Goal: Task Accomplishment & Management: Complete application form

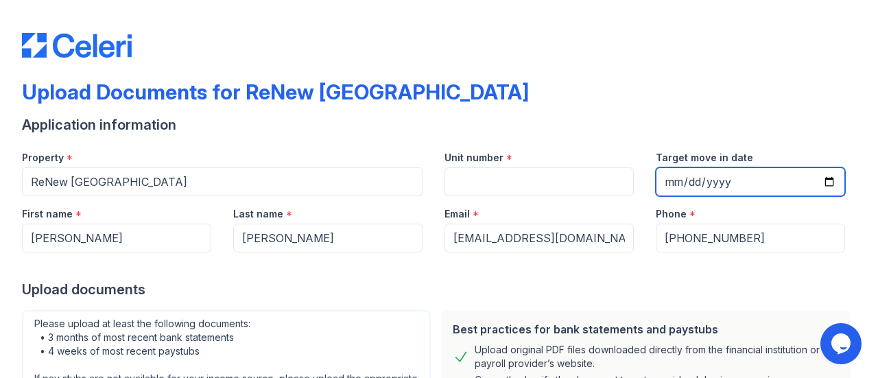
click at [815, 179] on input "Target move in date" at bounding box center [750, 181] width 189 height 29
type input "[DATE]"
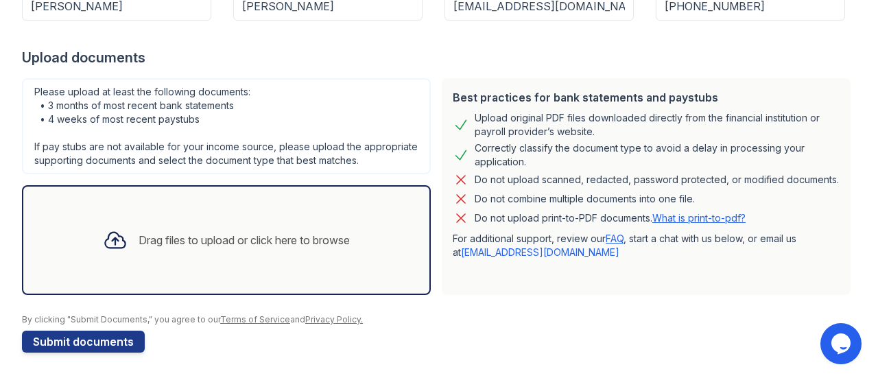
scroll to position [246, 0]
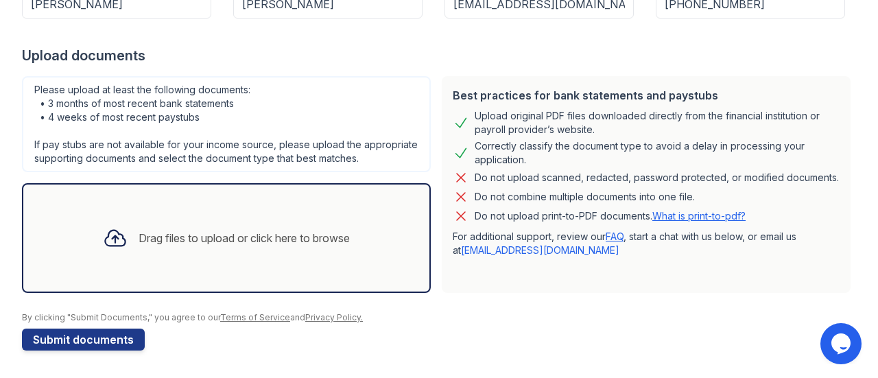
click at [185, 241] on div "Drag files to upload or click here to browse" at bounding box center [244, 238] width 211 height 16
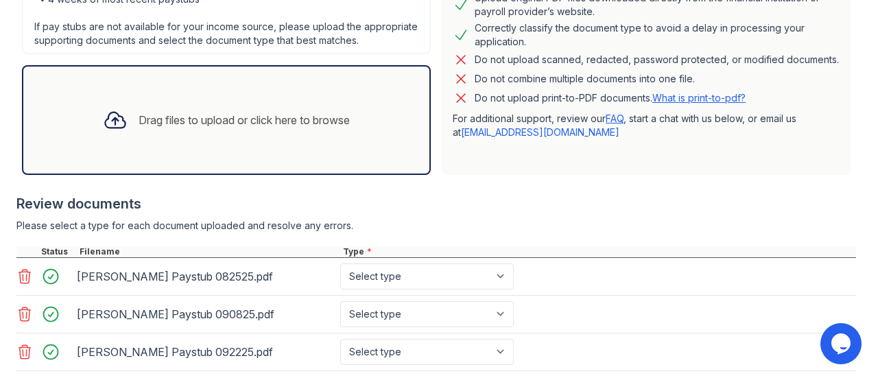
scroll to position [354, 0]
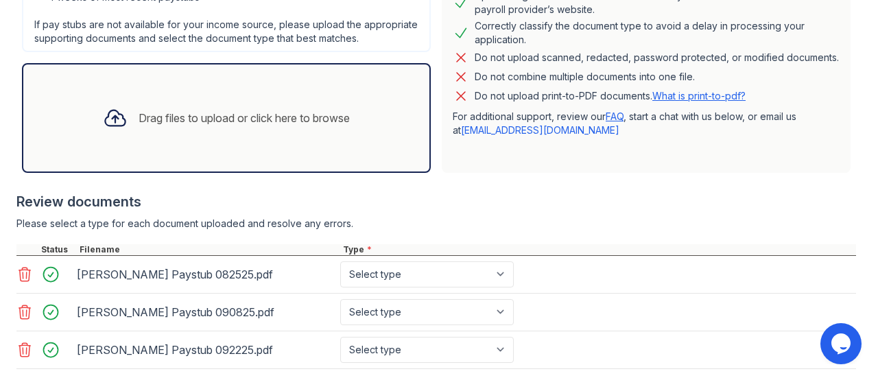
click at [167, 126] on div "Drag files to upload or click here to browse" at bounding box center [244, 118] width 211 height 16
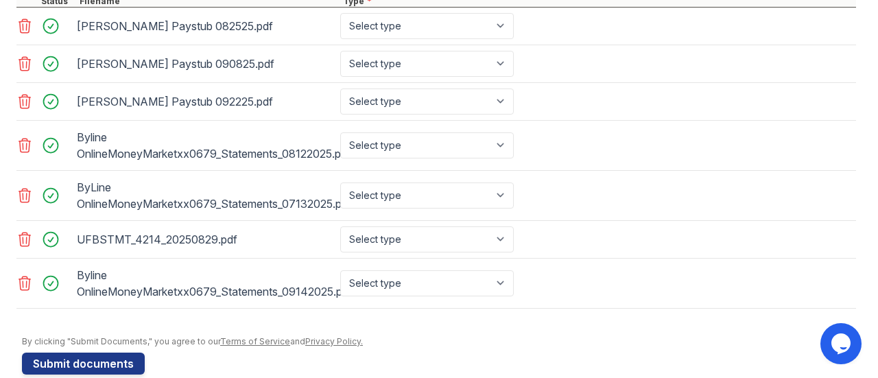
scroll to position [635, 0]
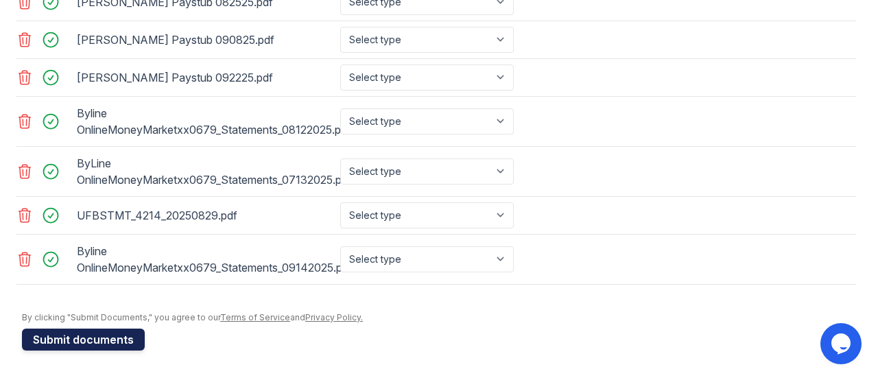
click at [84, 344] on button "Submit documents" at bounding box center [83, 340] width 123 height 22
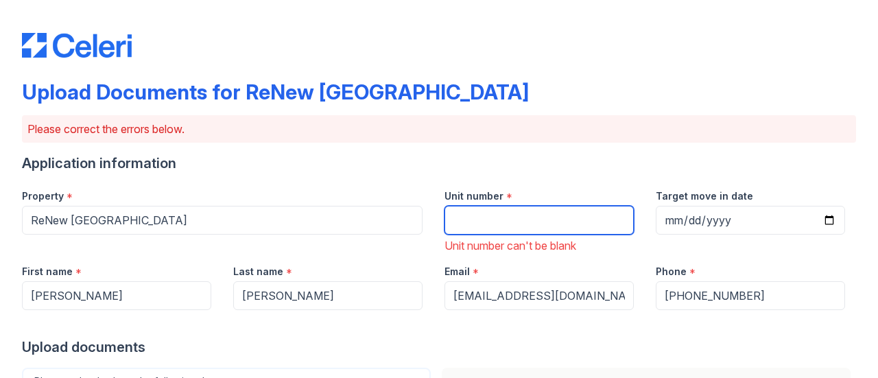
click at [475, 224] on input "Unit number" at bounding box center [538, 220] width 189 height 29
type input "1510"
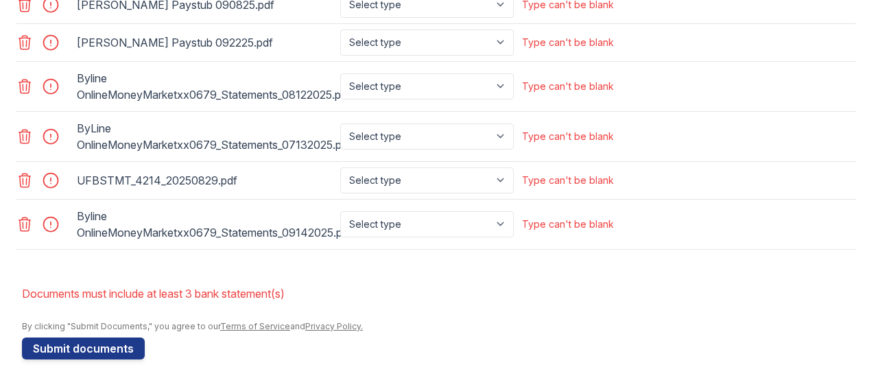
scroll to position [737, 0]
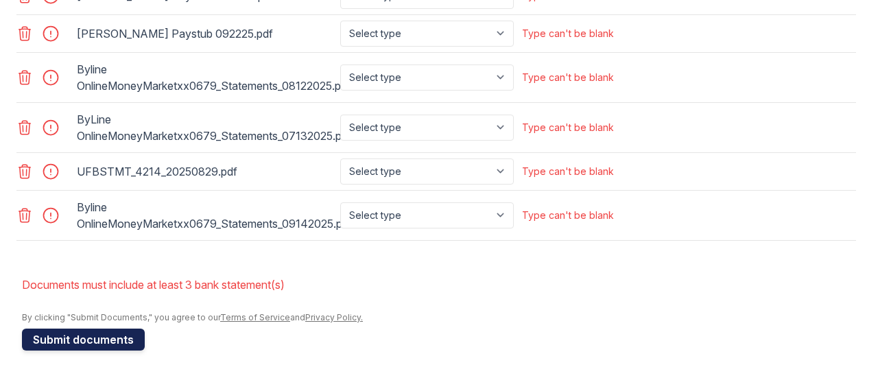
click at [73, 341] on button "Submit documents" at bounding box center [83, 340] width 123 height 22
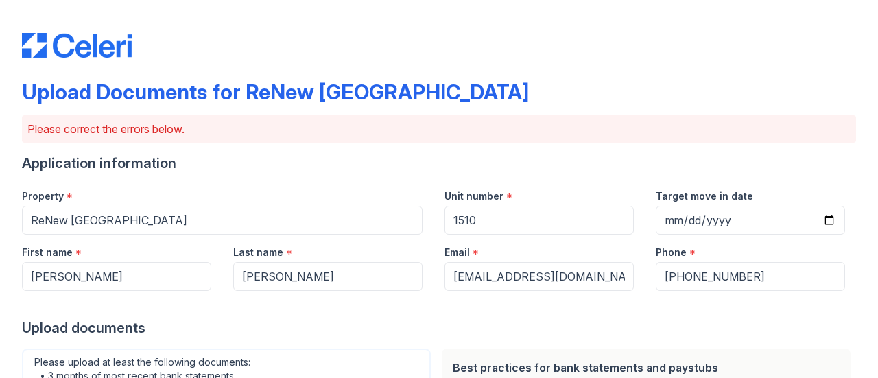
scroll to position [331, 0]
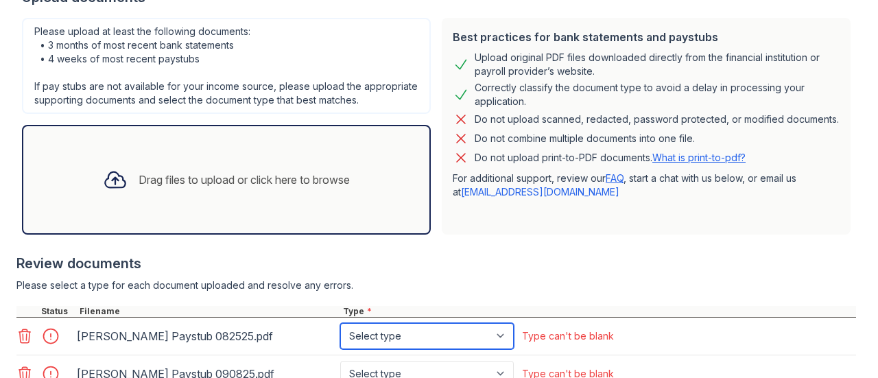
click at [501, 349] on select "Select type Paystub Bank Statement Offer Letter Tax Documents Benefit Award Let…" at bounding box center [427, 336] width 174 height 26
select select "paystub"
click at [340, 335] on select "Select type Paystub Bank Statement Offer Letter Tax Documents Benefit Award Let…" at bounding box center [427, 336] width 174 height 26
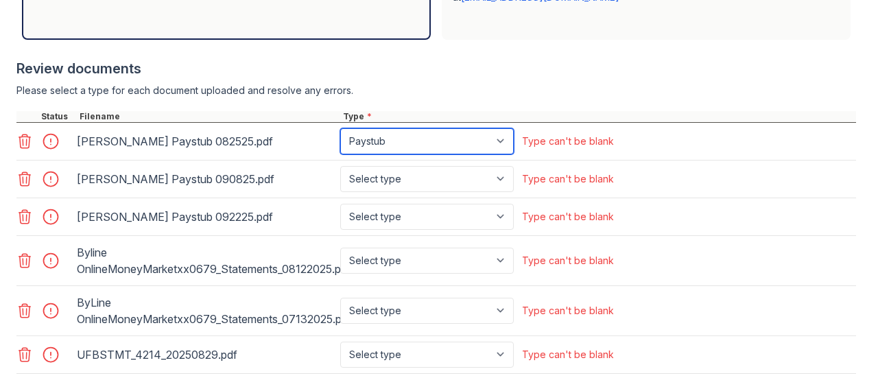
scroll to position [524, 0]
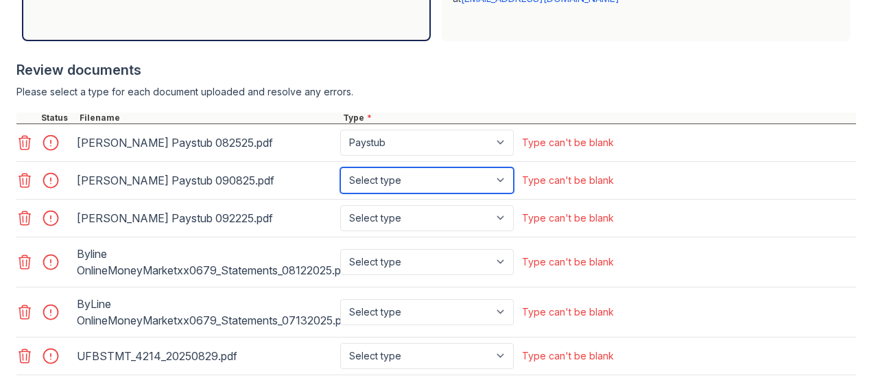
click at [503, 191] on select "Select type Paystub Bank Statement Offer Letter Tax Documents Benefit Award Let…" at bounding box center [427, 180] width 174 height 26
select select "paystub"
click at [340, 179] on select "Select type Paystub Bank Statement Offer Letter Tax Documents Benefit Award Let…" at bounding box center [427, 180] width 174 height 26
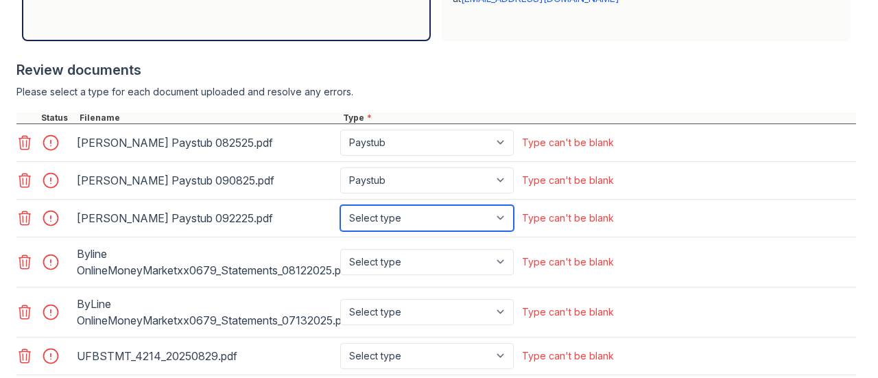
click at [505, 231] on select "Select type Paystub Bank Statement Offer Letter Tax Documents Benefit Award Let…" at bounding box center [427, 218] width 174 height 26
select select "paystub"
click at [340, 216] on select "Select type Paystub Bank Statement Offer Letter Tax Documents Benefit Award Let…" at bounding box center [427, 218] width 174 height 26
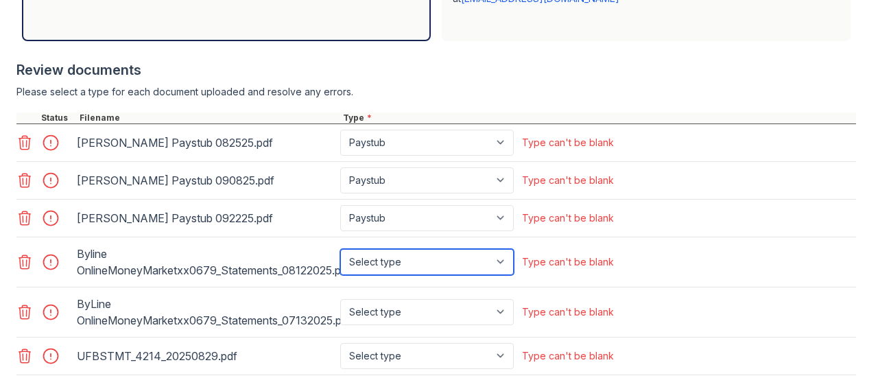
click at [503, 271] on select "Select type Paystub Bank Statement Offer Letter Tax Documents Benefit Award Let…" at bounding box center [427, 262] width 174 height 26
select select "bank_statement"
click at [340, 259] on select "Select type Paystub Bank Statement Offer Letter Tax Documents Benefit Award Let…" at bounding box center [427, 262] width 174 height 26
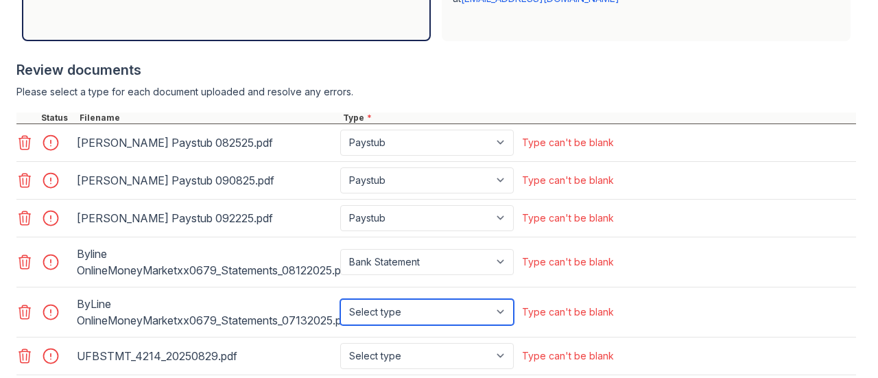
click at [503, 321] on select "Select type Paystub Bank Statement Offer Letter Tax Documents Benefit Award Let…" at bounding box center [427, 312] width 174 height 26
select select "bank_statement"
click at [340, 309] on select "Select type Paystub Bank Statement Offer Letter Tax Documents Benefit Award Let…" at bounding box center [427, 312] width 174 height 26
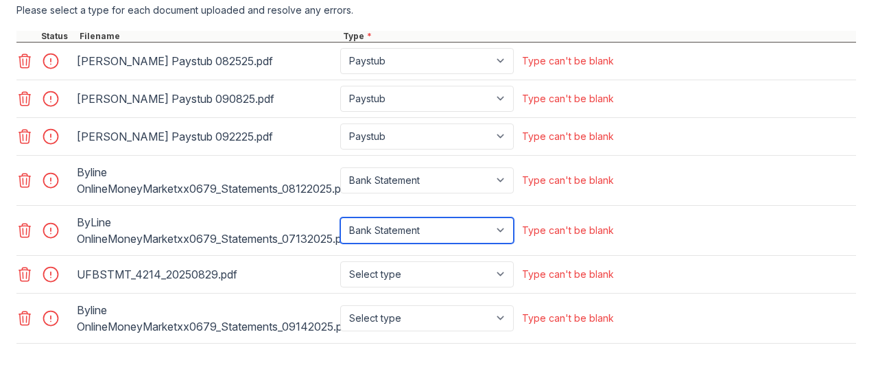
scroll to position [621, 0]
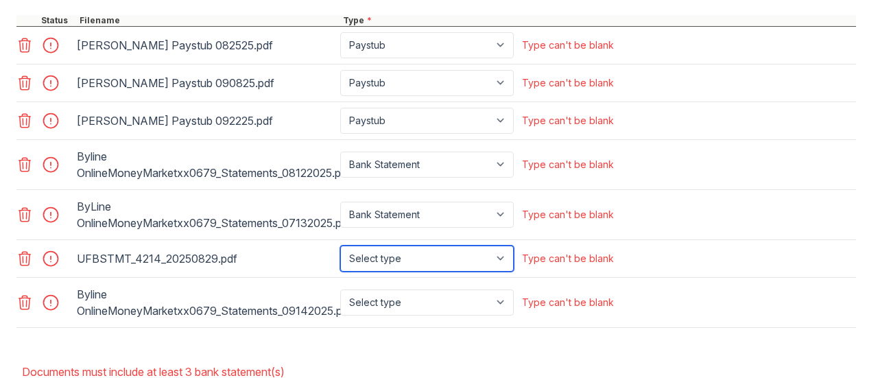
click at [503, 267] on select "Select type Paystub Bank Statement Offer Letter Tax Documents Benefit Award Let…" at bounding box center [427, 259] width 174 height 26
select select "bank_statement"
click at [340, 255] on select "Select type Paystub Bank Statement Offer Letter Tax Documents Benefit Award Let…" at bounding box center [427, 259] width 174 height 26
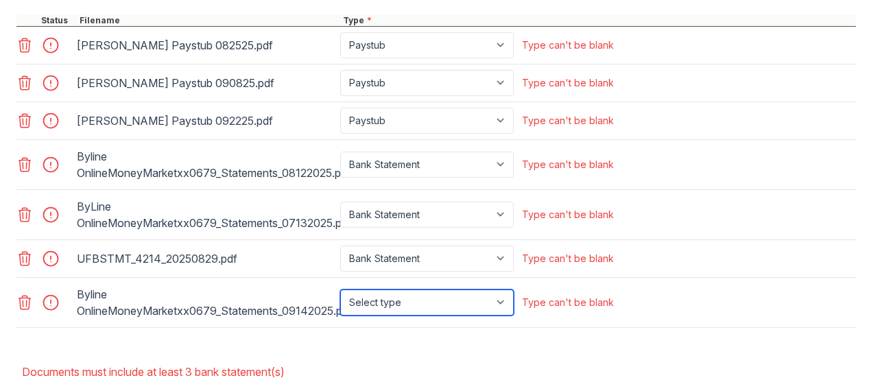
click at [505, 312] on select "Select type Paystub Bank Statement Offer Letter Tax Documents Benefit Award Let…" at bounding box center [427, 302] width 174 height 26
select select "bank_statement"
click at [340, 298] on select "Select type Paystub Bank Statement Offer Letter Tax Documents Benefit Award Let…" at bounding box center [427, 302] width 174 height 26
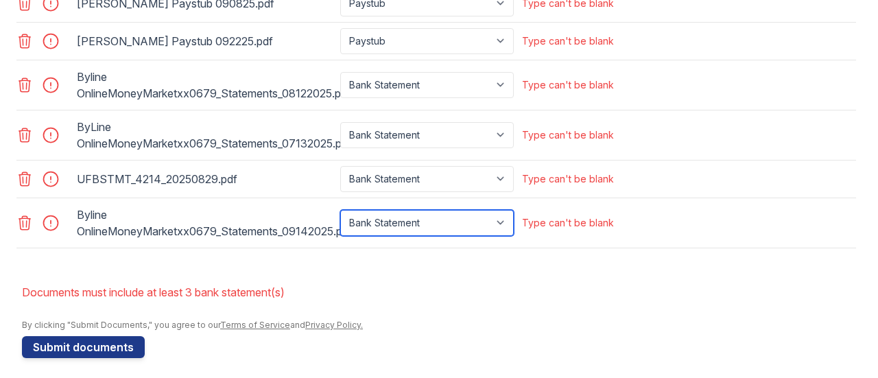
scroll to position [717, 0]
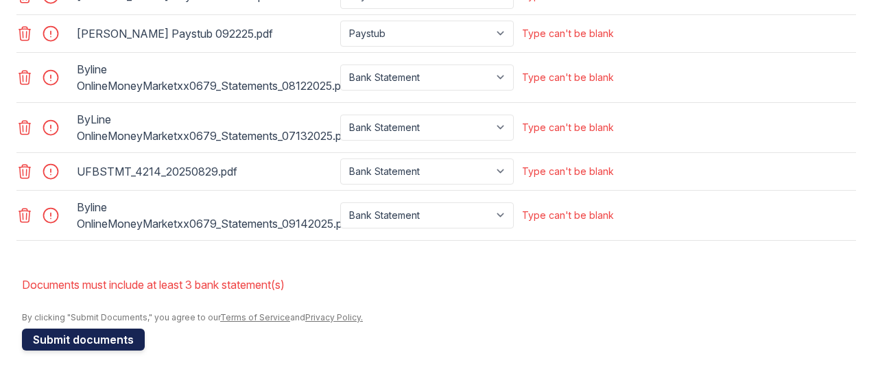
click at [86, 341] on button "Submit documents" at bounding box center [83, 340] width 123 height 22
